Goal: Use online tool/utility: Utilize a website feature to perform a specific function

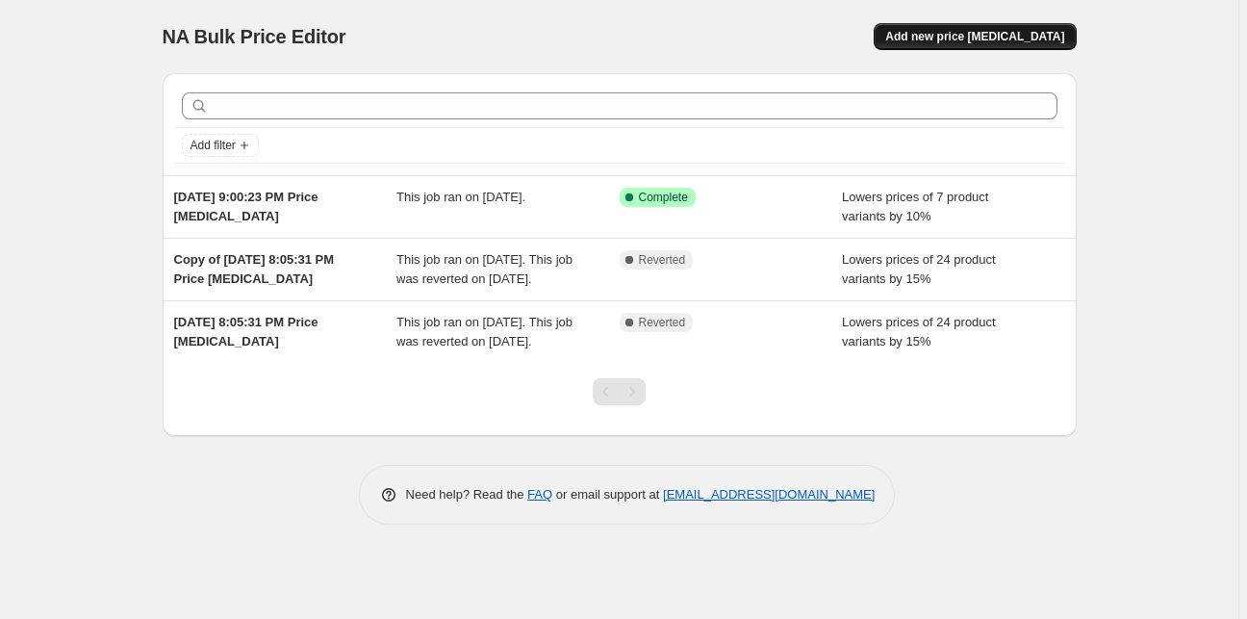
click at [1015, 30] on span "Add new price [MEDICAL_DATA]" at bounding box center [974, 36] width 179 height 15
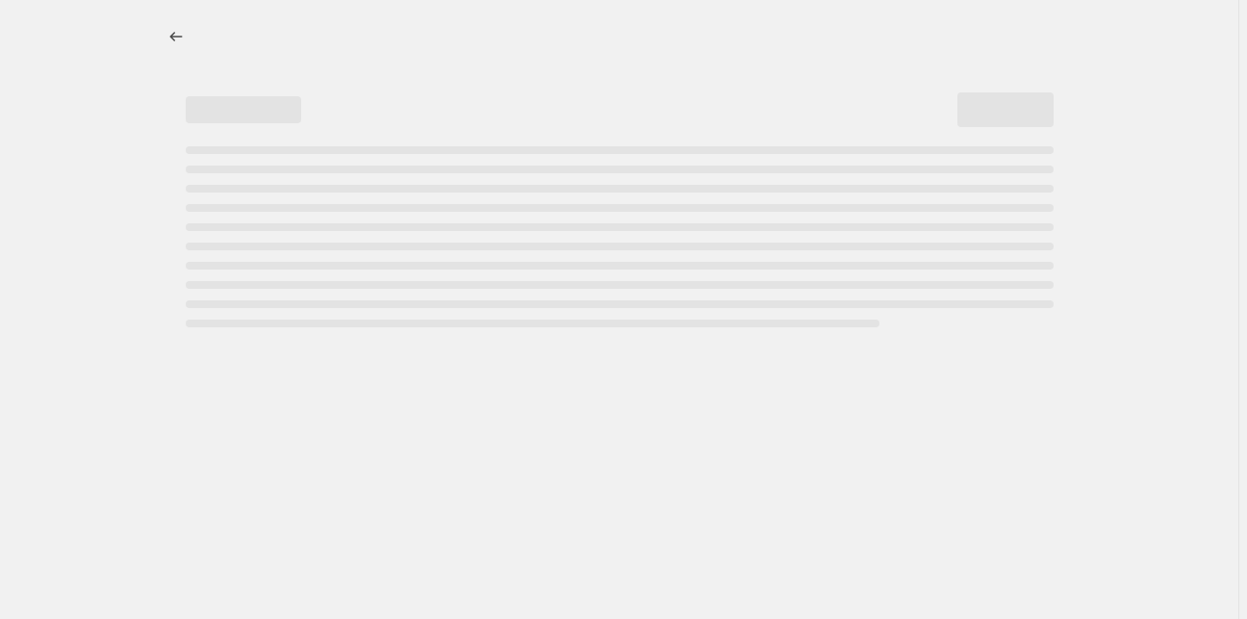
select select "percentage"
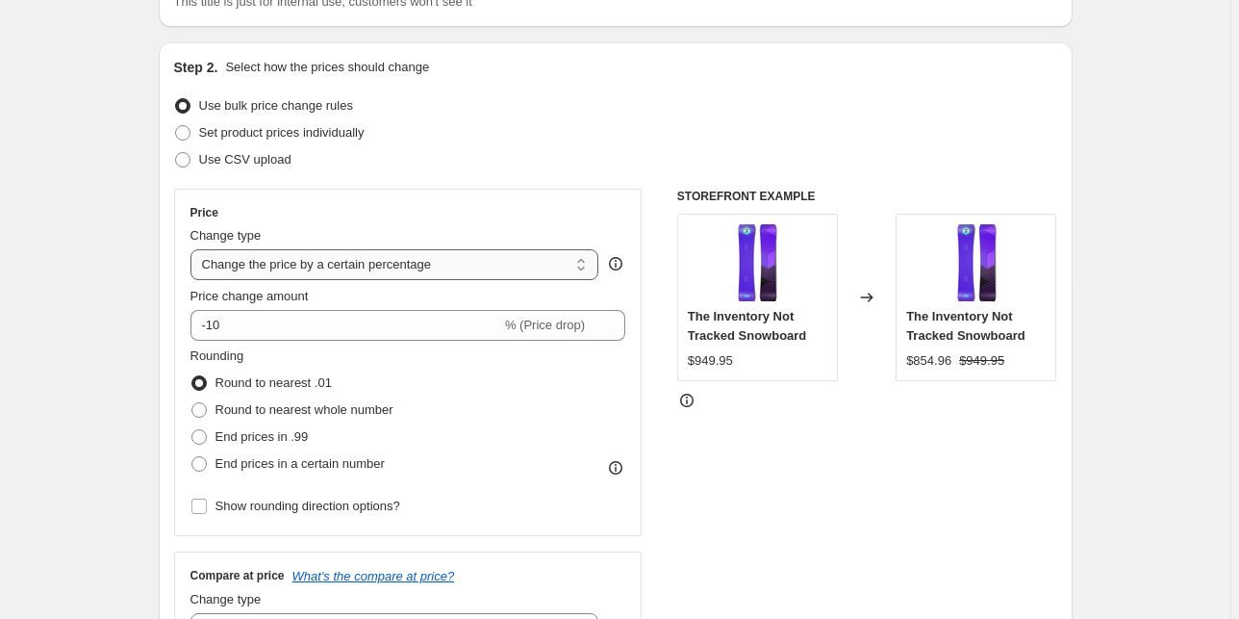
scroll to position [154, 0]
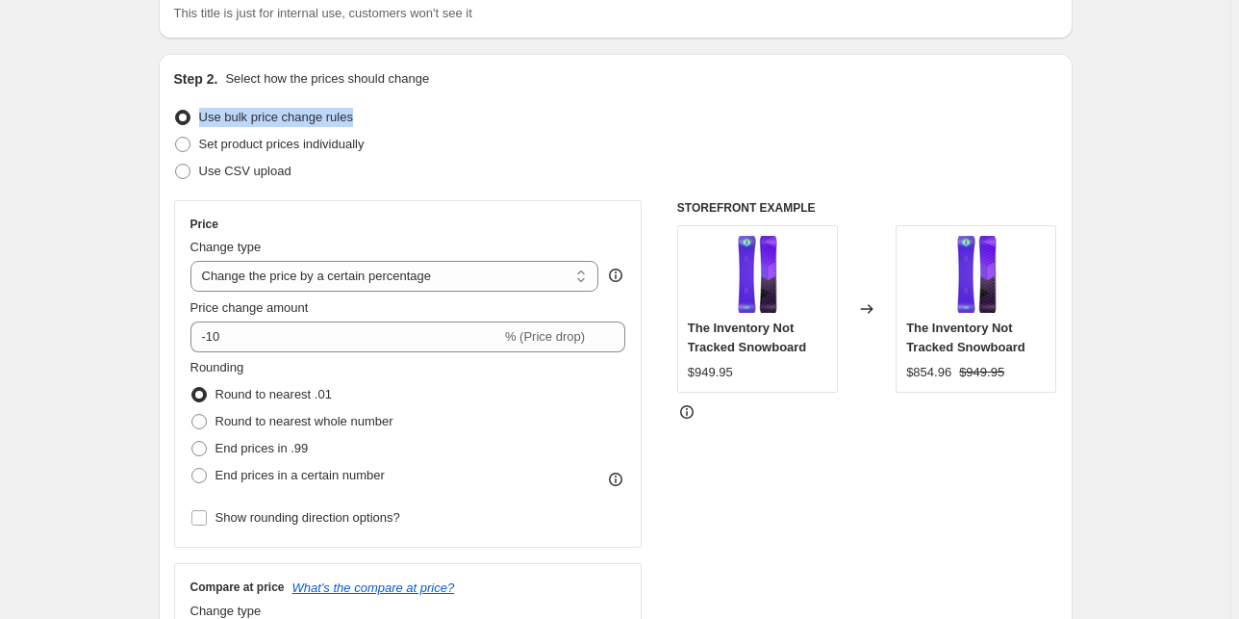
drag, startPoint x: 403, startPoint y: 123, endPoint x: 204, endPoint y: 123, distance: 199.2
click at [204, 123] on div "Use bulk price change rules" at bounding box center [615, 117] width 883 height 27
click at [250, 154] on label "Set product prices individually" at bounding box center [269, 144] width 190 height 27
click at [176, 138] on input "Set product prices individually" at bounding box center [175, 137] width 1 height 1
radio input "true"
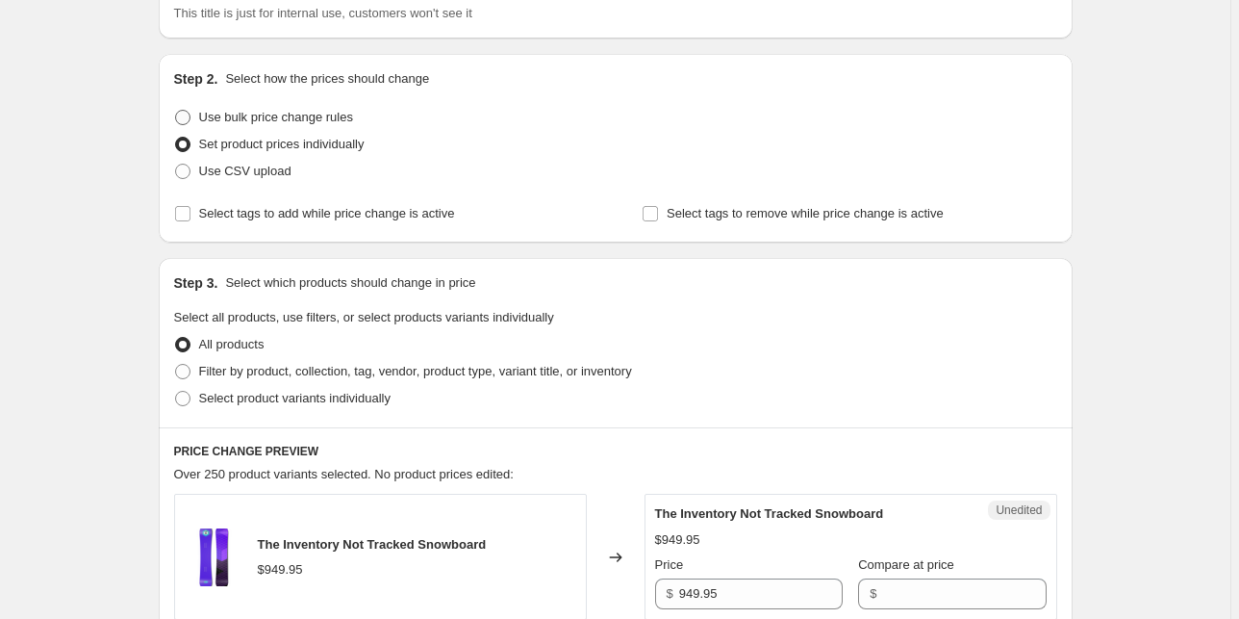
click at [260, 119] on span "Use bulk price change rules" at bounding box center [276, 117] width 154 height 14
click at [176, 111] on input "Use bulk price change rules" at bounding box center [175, 110] width 1 height 1
radio input "true"
select select "percentage"
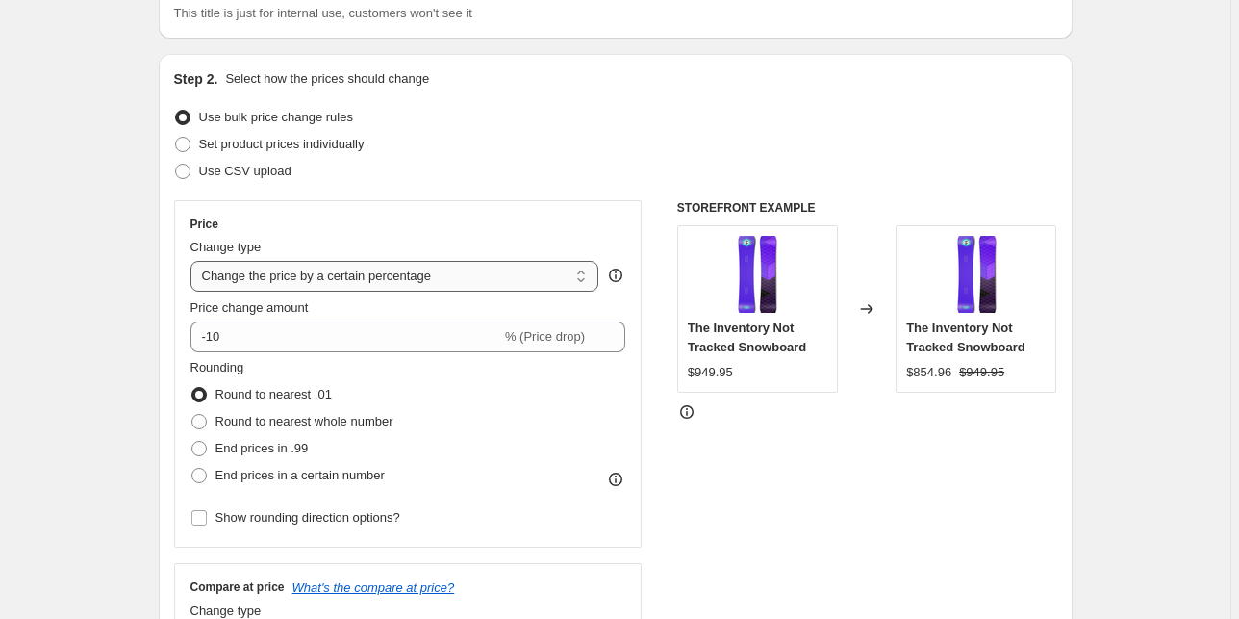
click at [300, 276] on select "Change the price to a certain amount Change the price by a certain amount Chang…" at bounding box center [394, 276] width 409 height 31
click at [882, 473] on div "STOREFRONT EXAMPLE The Inventory Not Tracked Snowboard $949.95 Changed to The I…" at bounding box center [867, 435] width 380 height 471
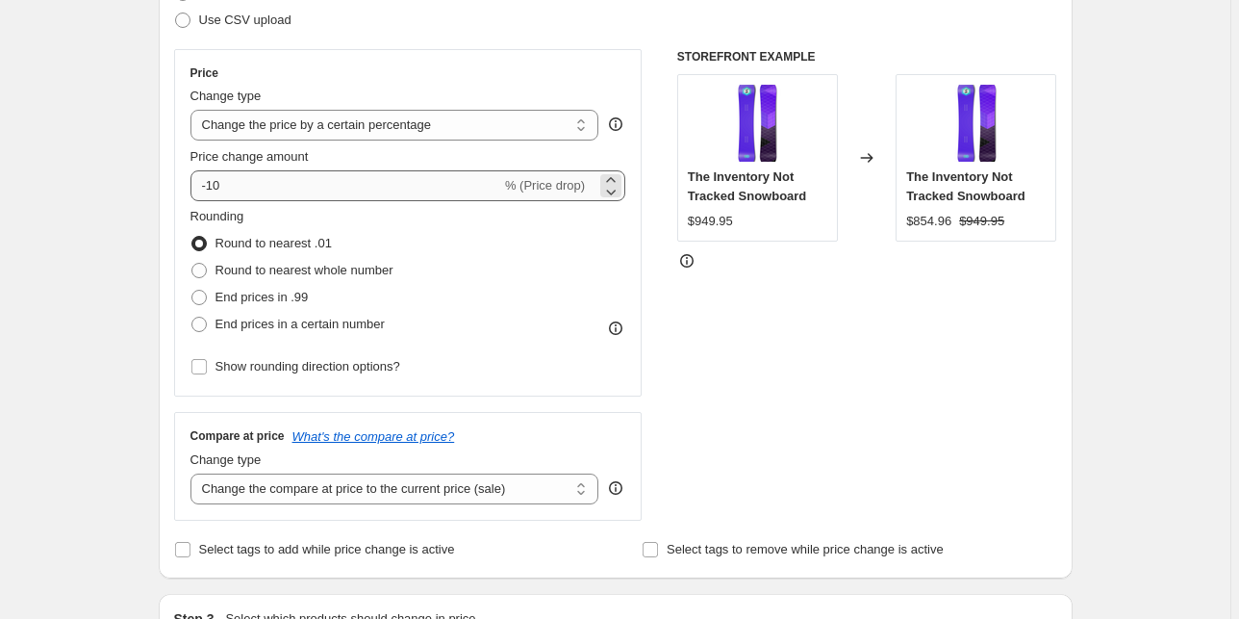
scroll to position [302, 0]
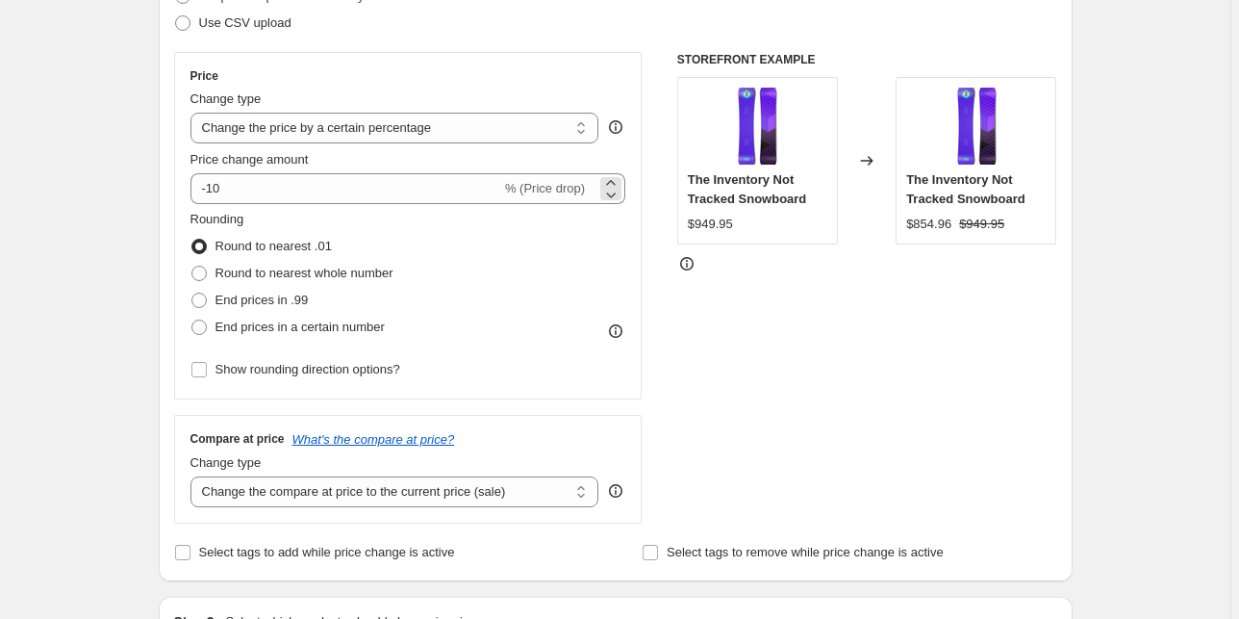
drag, startPoint x: 526, startPoint y: 184, endPoint x: 589, endPoint y: 181, distance: 62.6
click at [585, 181] on span "% (Price drop)" at bounding box center [545, 188] width 80 height 14
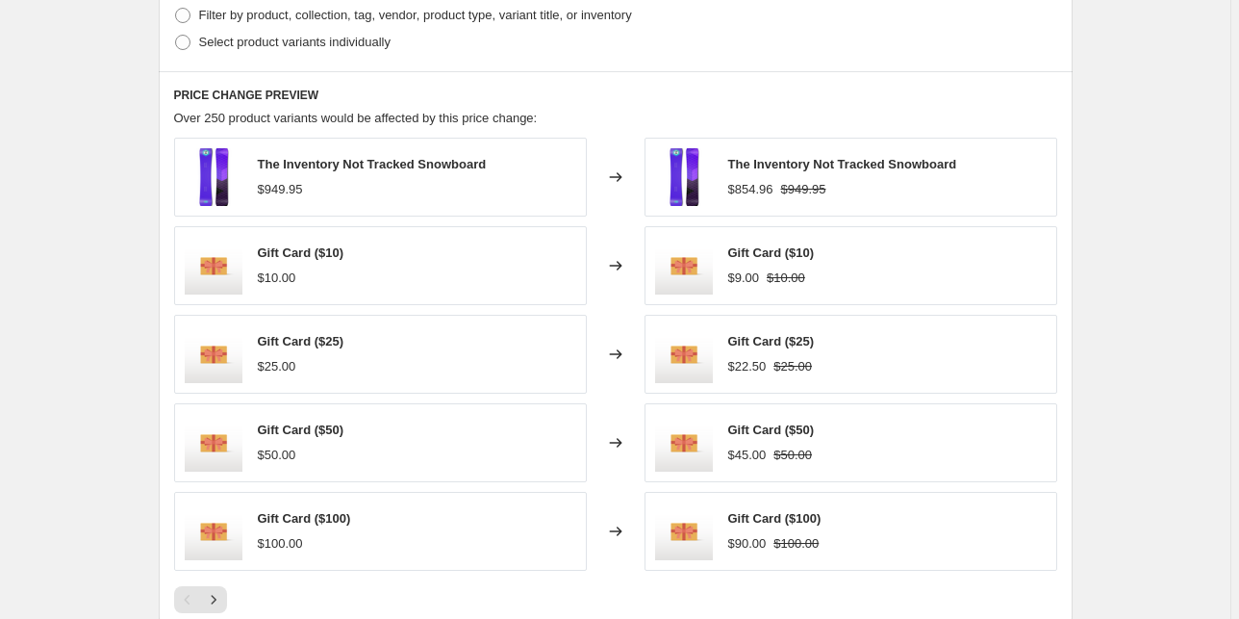
scroll to position [995, 0]
drag, startPoint x: 329, startPoint y: 191, endPoint x: 259, endPoint y: 190, distance: 70.3
click at [258, 190] on div "The Inventory Not Tracked Snowboard $949.95" at bounding box center [380, 179] width 413 height 79
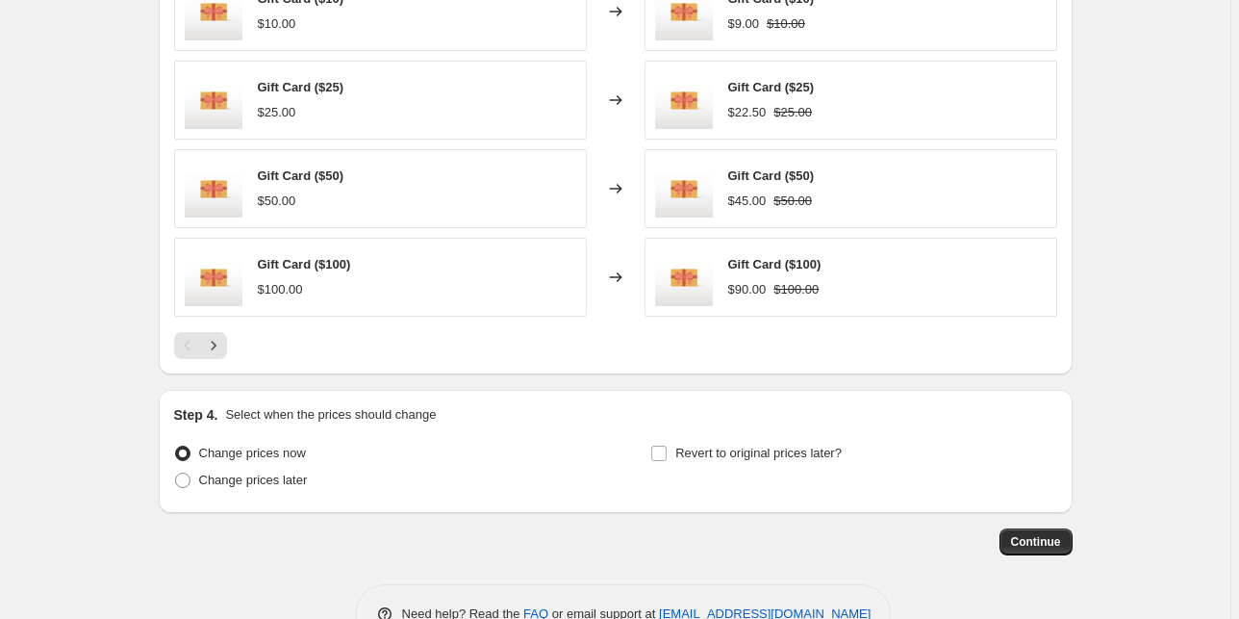
scroll to position [1303, 0]
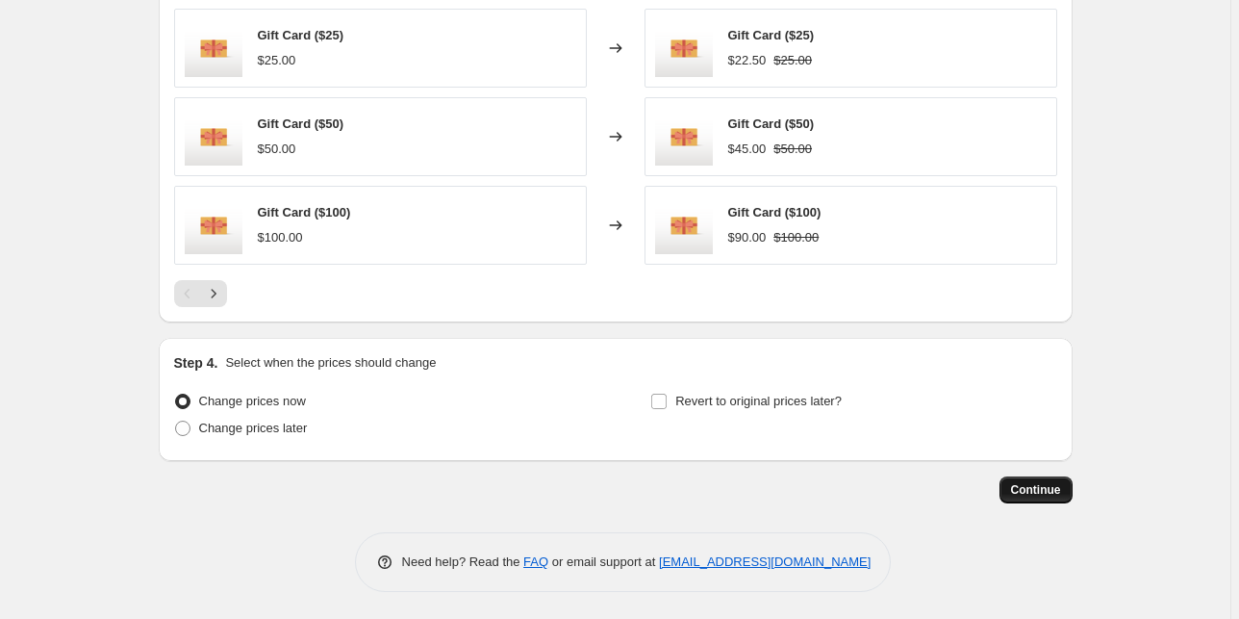
click at [1025, 489] on span "Continue" at bounding box center [1036, 489] width 50 height 15
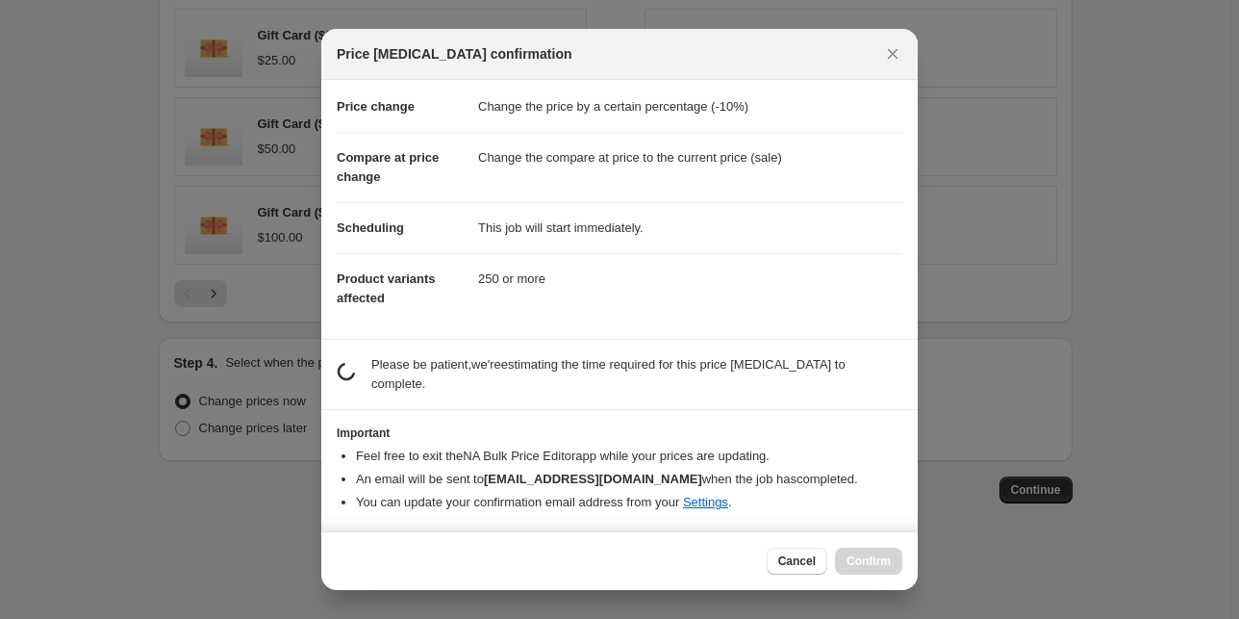
scroll to position [36, 0]
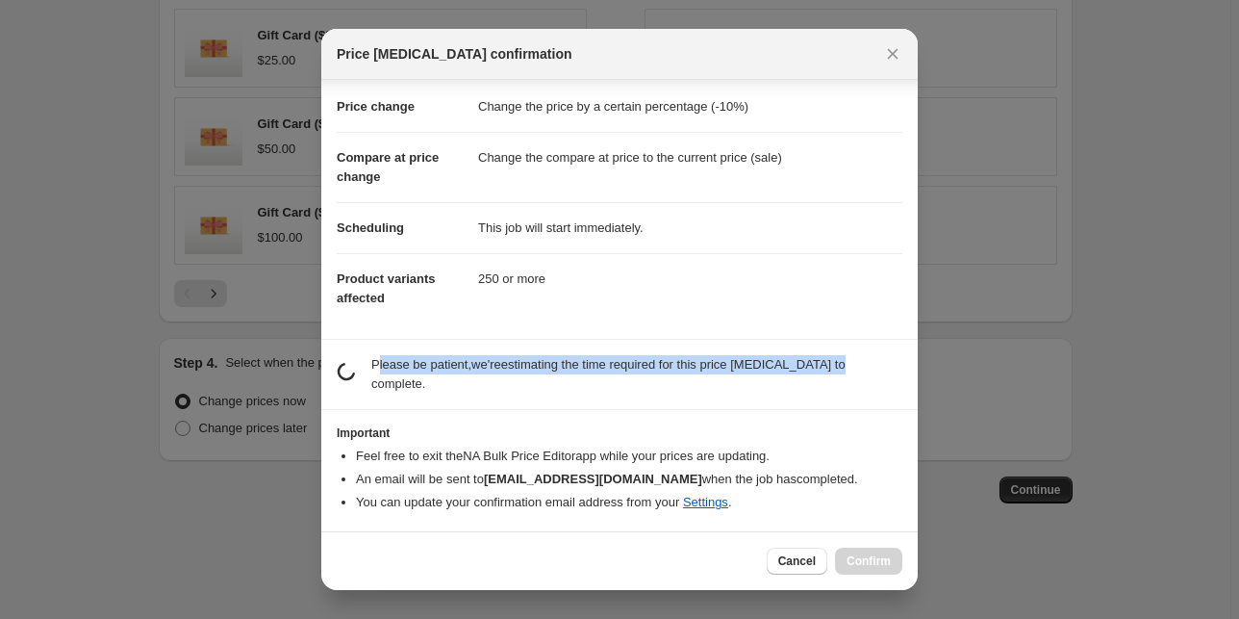
drag, startPoint x: 379, startPoint y: 362, endPoint x: 827, endPoint y: 363, distance: 448.3
click at [827, 363] on p "Please be patient, we're estimating the time required for this price [MEDICAL_D…" at bounding box center [636, 374] width 531 height 38
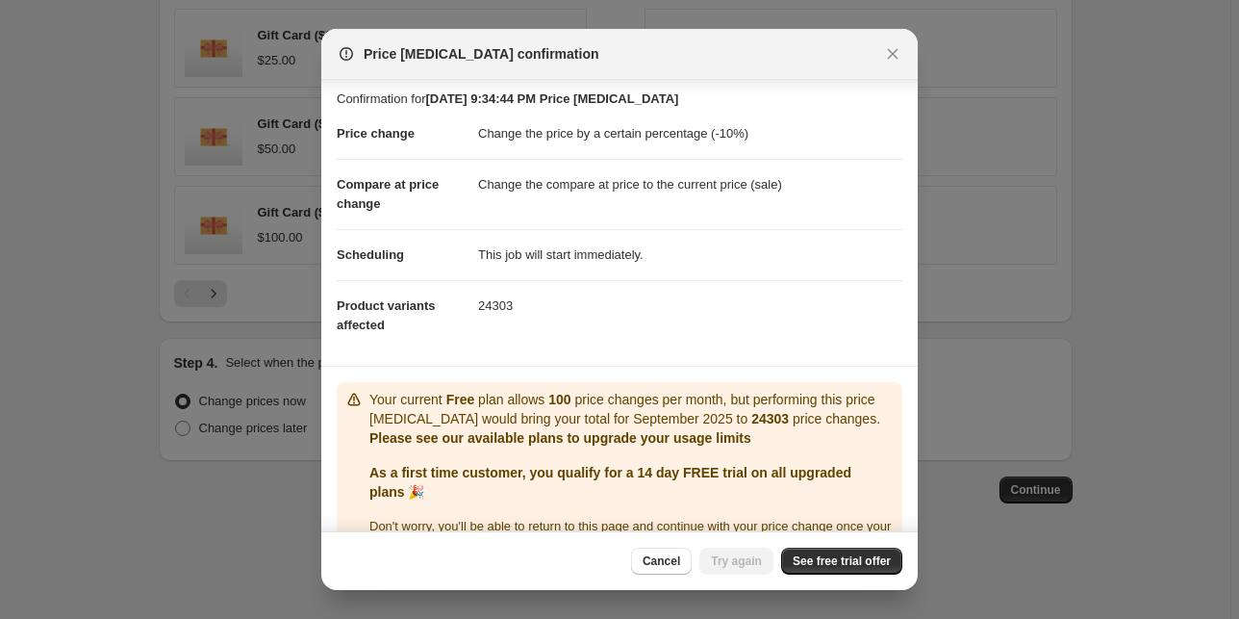
scroll to position [0, 0]
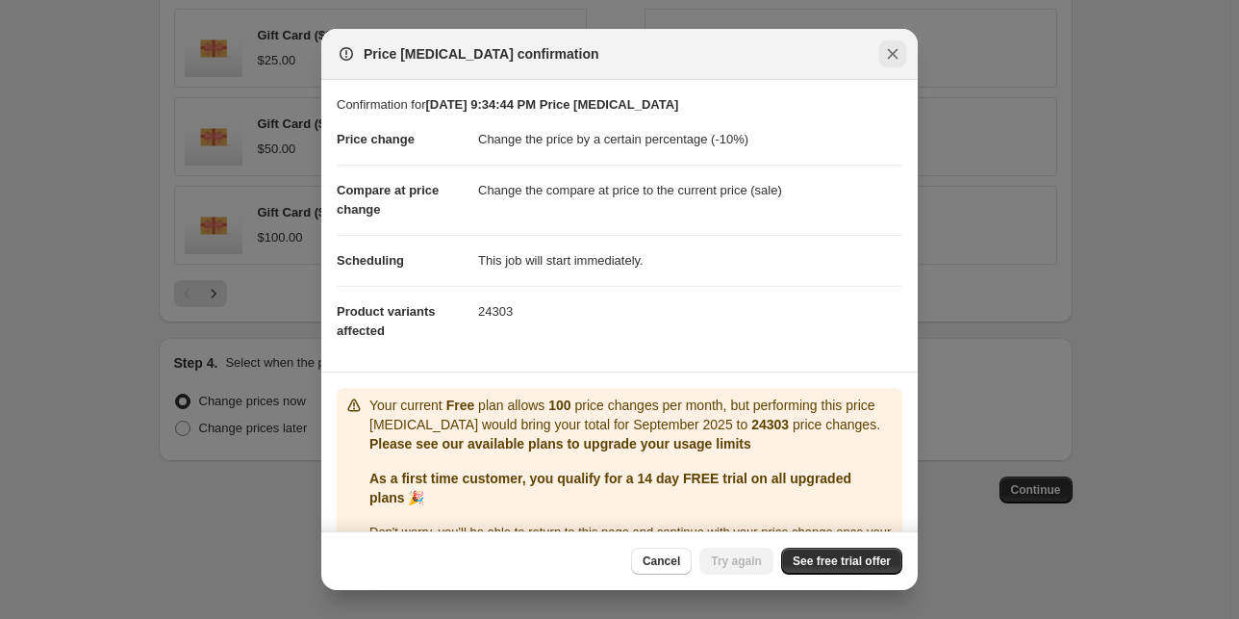
click at [896, 55] on icon "Close" at bounding box center [892, 53] width 19 height 19
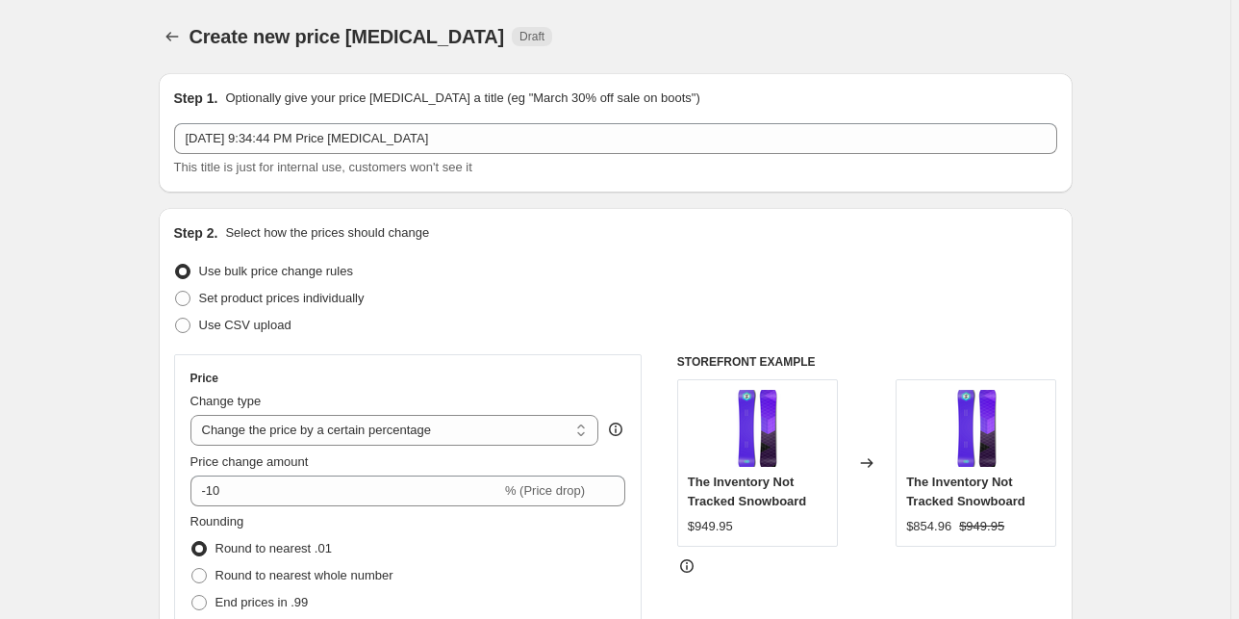
scroll to position [1303, 0]
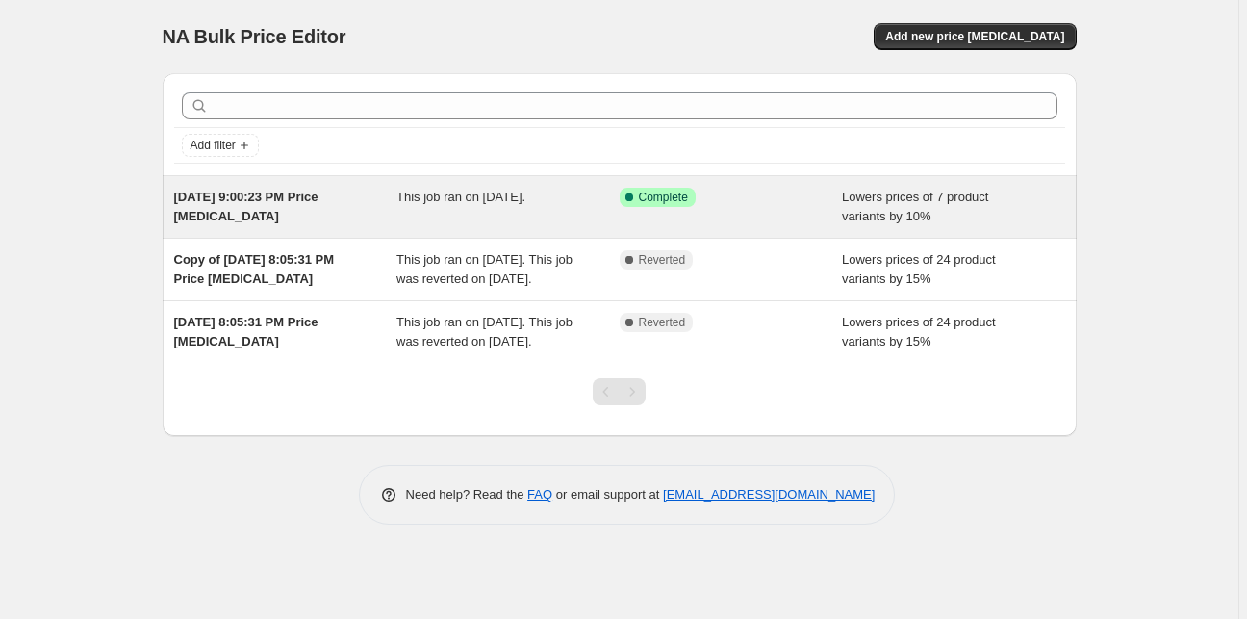
click at [732, 196] on div "Success Complete Complete" at bounding box center [717, 197] width 194 height 19
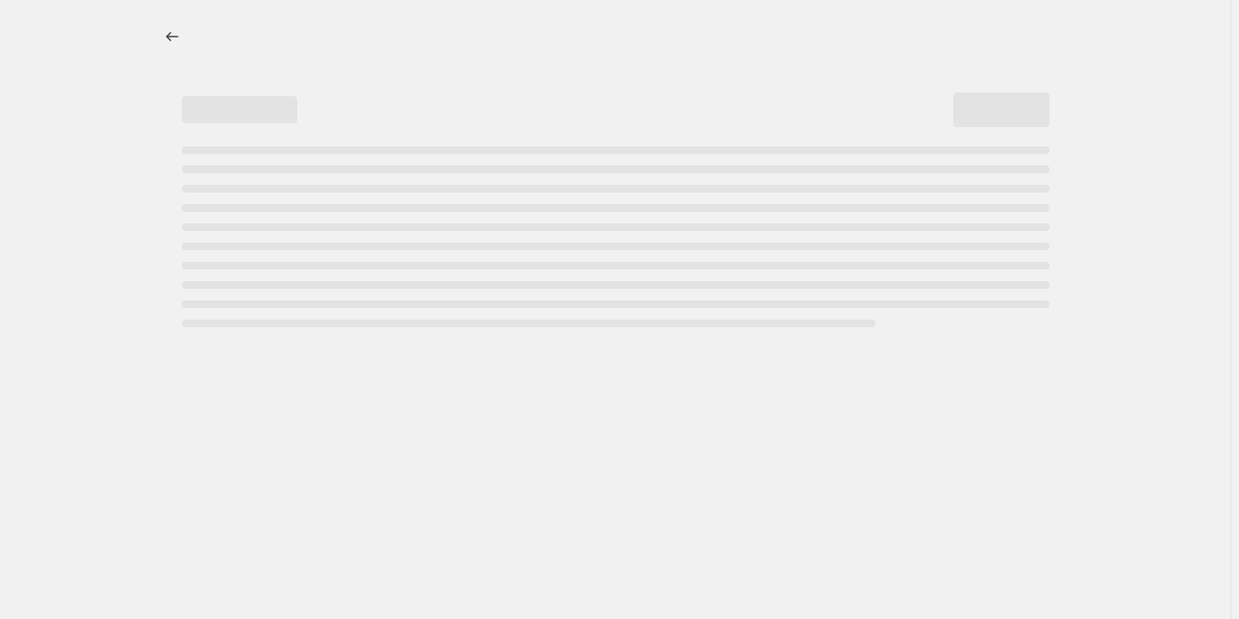
select select "percentage"
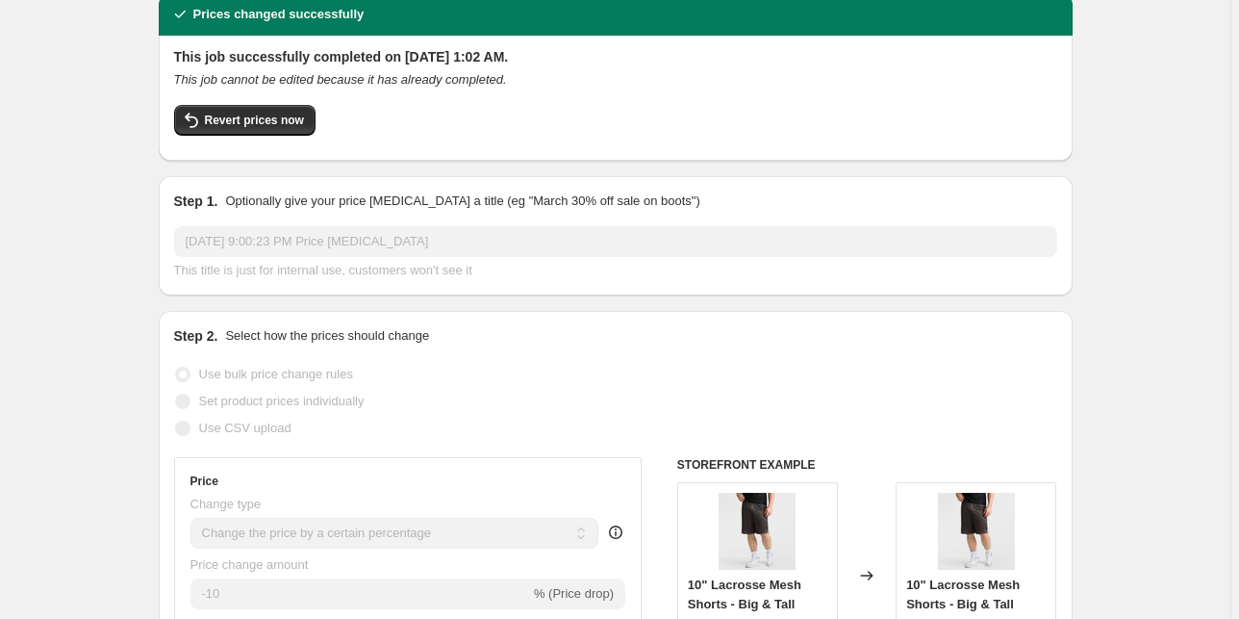
scroll to position [77, 0]
